Goal: Contribute content

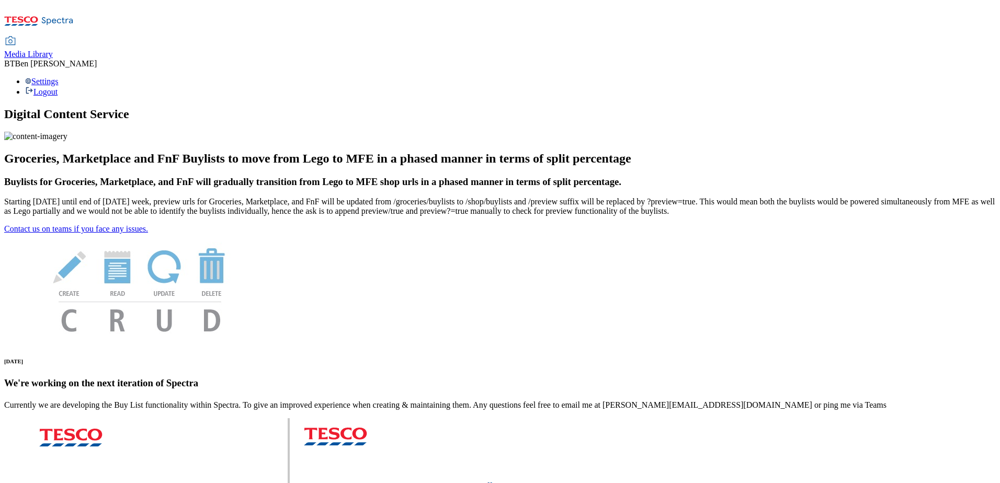
click at [53, 50] on span "Media Library" at bounding box center [28, 54] width 49 height 9
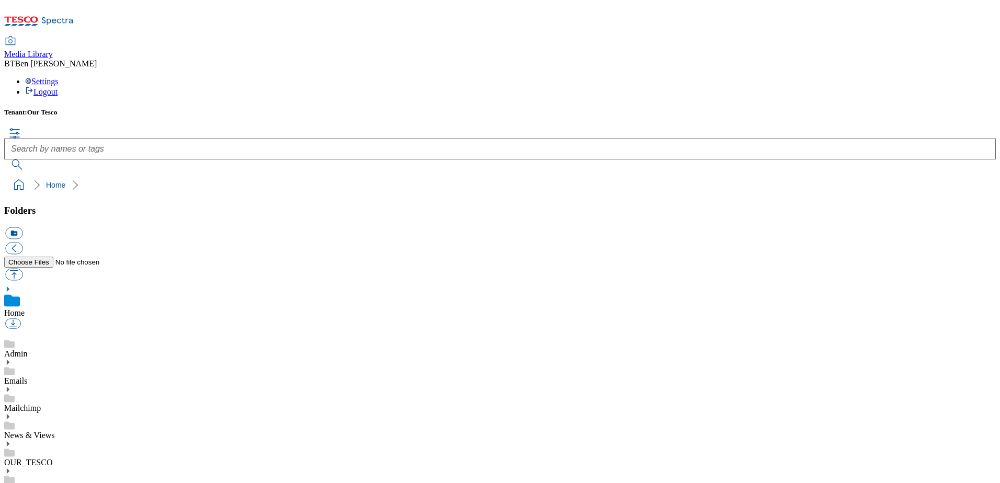
click at [12, 440] on icon at bounding box center [7, 443] width 7 height 7
click at [9, 469] on use at bounding box center [8, 471] width 3 height 5
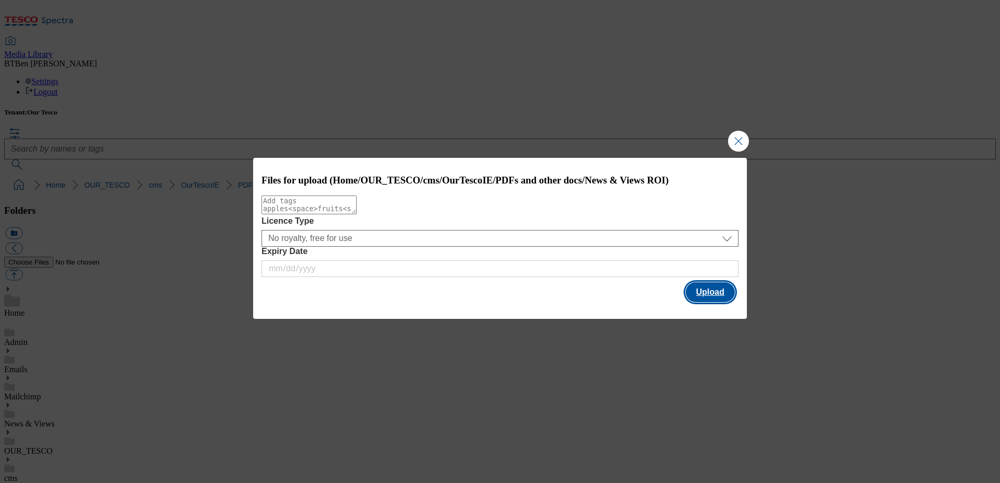
click at [714, 291] on button "Upload" at bounding box center [710, 292] width 49 height 20
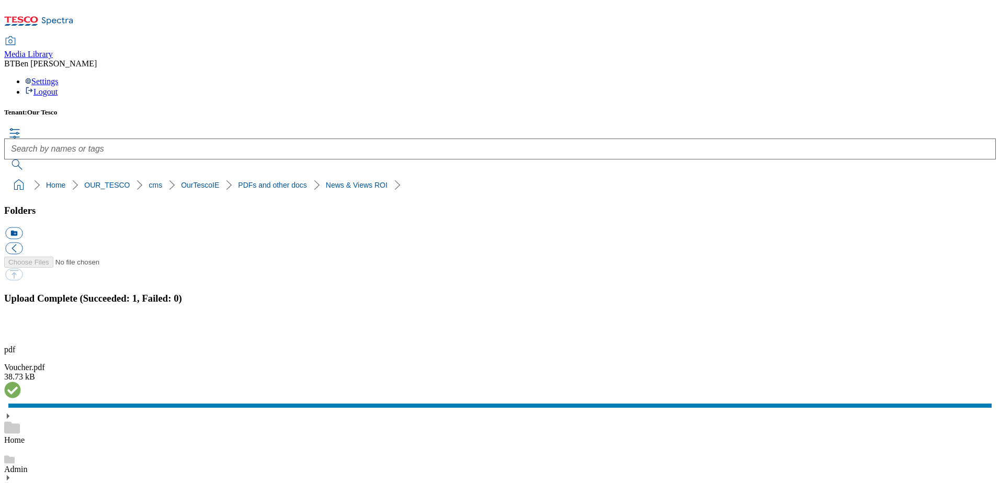
click at [21, 326] on button "button" at bounding box center [13, 331] width 16 height 10
